Goal: Task Accomplishment & Management: Manage account settings

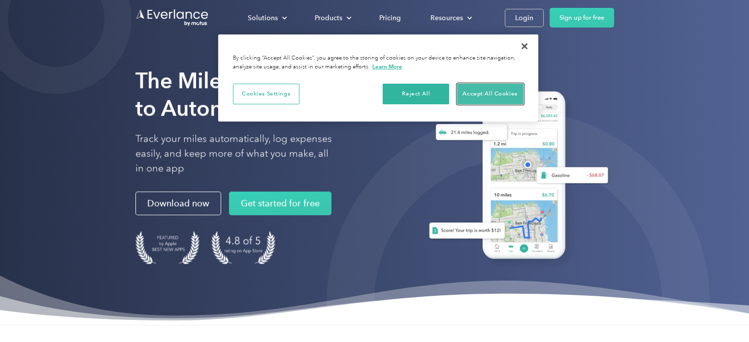
click at [502, 95] on button "Accept All Cookies" at bounding box center [490, 94] width 66 height 21
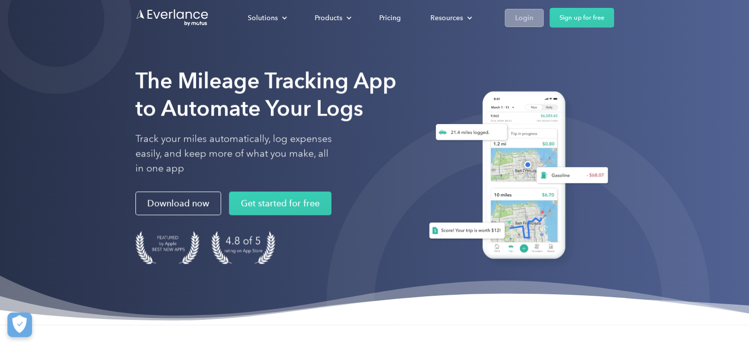
click at [518, 16] on div "Login" at bounding box center [524, 18] width 18 height 12
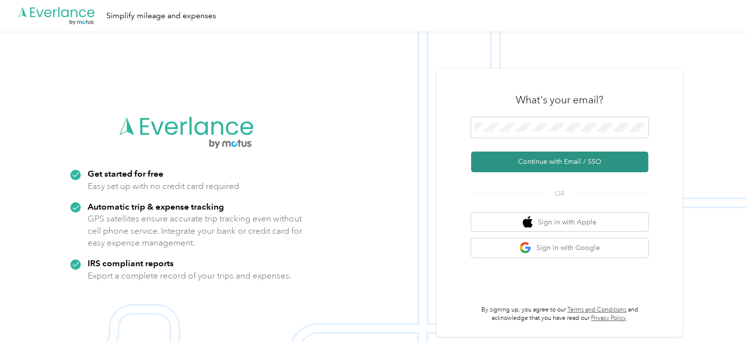
click at [587, 159] on button "Continue with Email / SSO" at bounding box center [559, 162] width 177 height 21
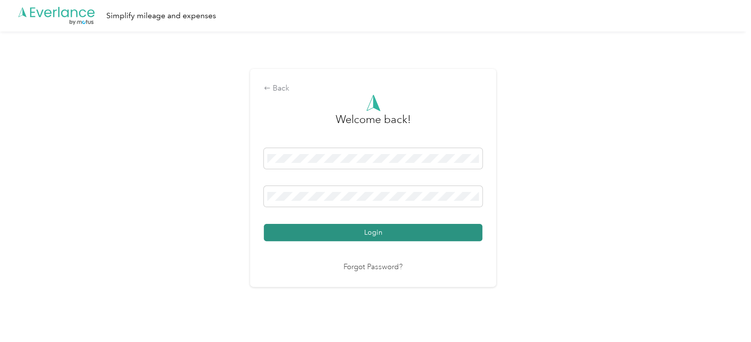
click at [426, 235] on button "Login" at bounding box center [373, 232] width 219 height 17
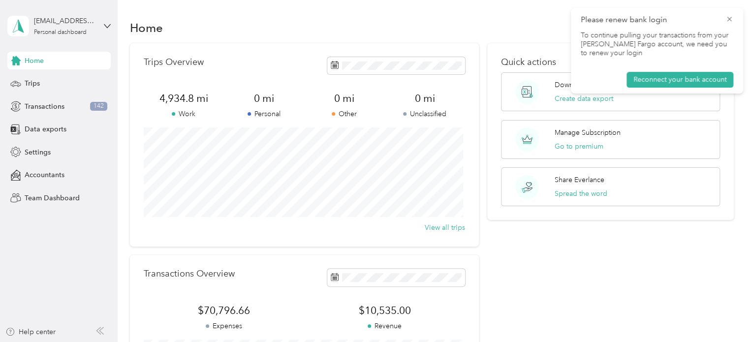
drag, startPoint x: 378, startPoint y: 39, endPoint x: 360, endPoint y: 20, distance: 25.8
click at [360, 20] on div "Home" at bounding box center [432, 27] width 604 height 21
drag, startPoint x: 163, startPoint y: 31, endPoint x: 130, endPoint y: 27, distance: 33.2
click at [130, 27] on div "Home" at bounding box center [432, 27] width 604 height 21
click at [133, 12] on div "Home Trips Overview 4,934.8 mi Work 0 mi Personal 0 mi Other 0 mi Unclassified …" at bounding box center [432, 245] width 629 height 491
